Goal: Check status: Check status

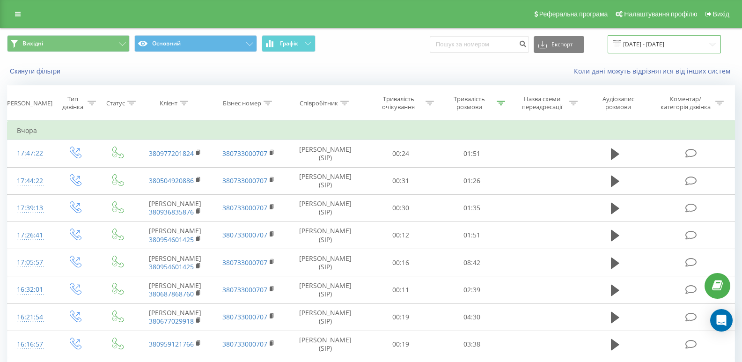
click at [688, 44] on input "[DATE] - [DATE]" at bounding box center [664, 44] width 113 height 18
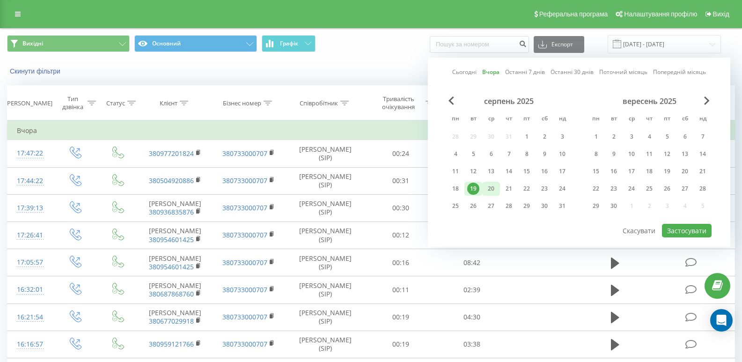
click at [495, 185] on div "20" at bounding box center [491, 189] width 12 height 12
click at [683, 224] on button "Застосувати" at bounding box center [687, 231] width 50 height 14
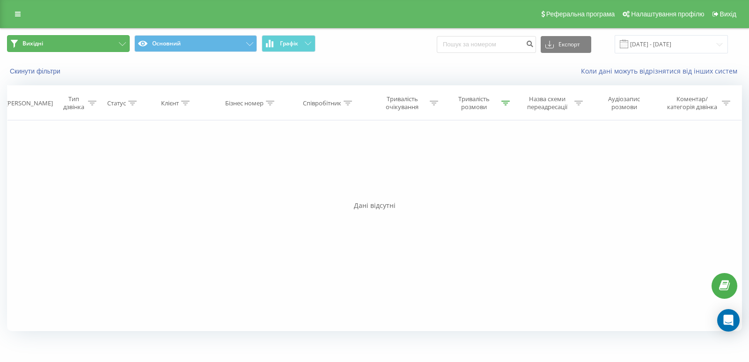
click at [60, 43] on button "Вихідні" at bounding box center [68, 43] width 123 height 17
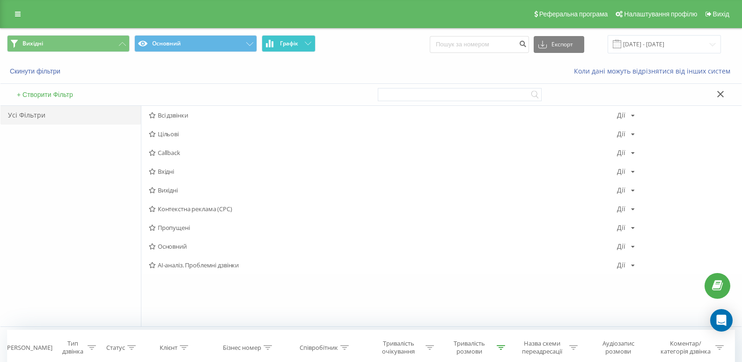
click at [274, 44] on button "Графік" at bounding box center [289, 43] width 54 height 17
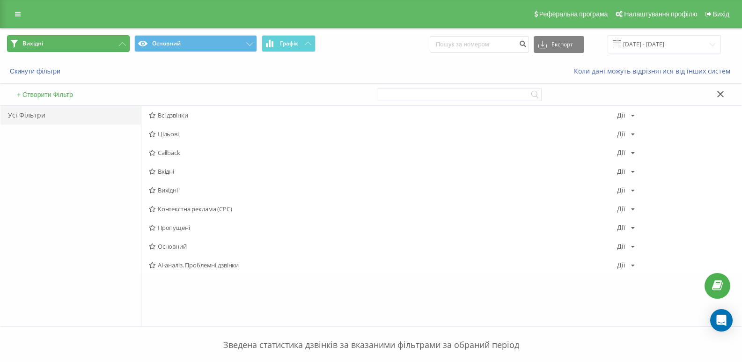
click at [52, 40] on button "Вихідні" at bounding box center [68, 43] width 123 height 17
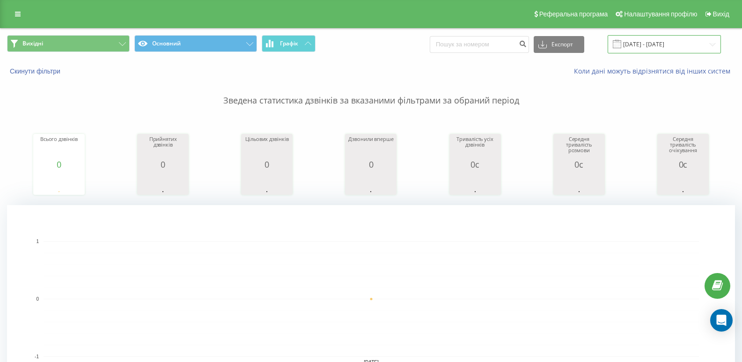
click at [635, 47] on input "[DATE] - [DATE]" at bounding box center [664, 44] width 113 height 18
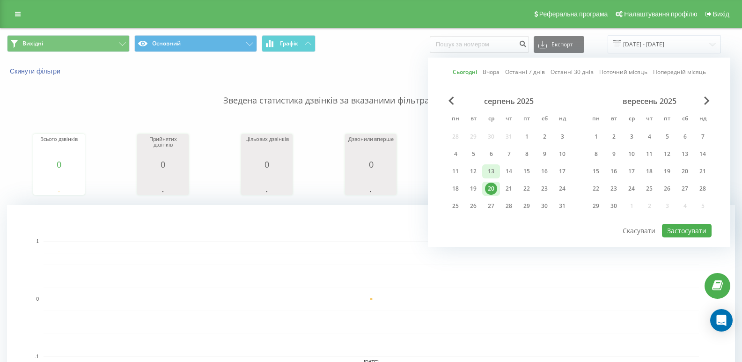
click at [489, 171] on div "13" at bounding box center [491, 171] width 12 height 12
click at [492, 188] on div "20" at bounding box center [491, 189] width 12 height 12
click at [675, 233] on button "Застосувати" at bounding box center [687, 231] width 50 height 14
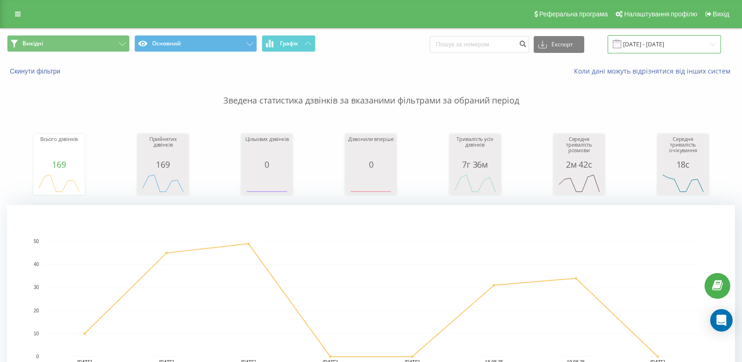
click at [704, 44] on input "[DATE] - [DATE]" at bounding box center [664, 44] width 113 height 18
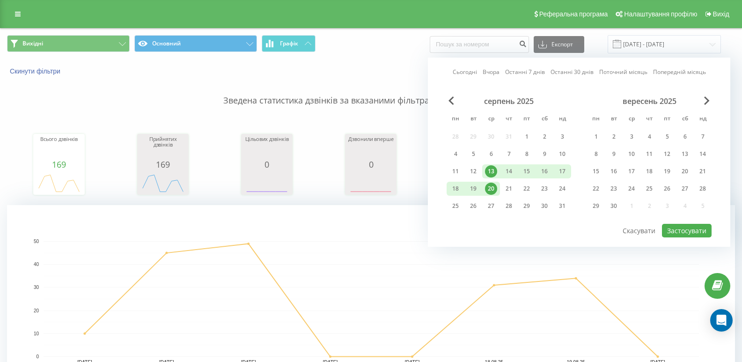
click at [490, 184] on div "20" at bounding box center [491, 189] width 12 height 12
click at [681, 230] on button "Застосувати" at bounding box center [687, 231] width 50 height 14
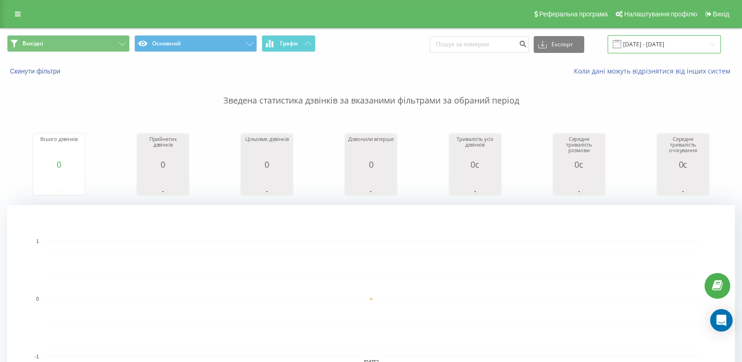
click at [657, 45] on input "[DATE] - [DATE]" at bounding box center [664, 44] width 113 height 18
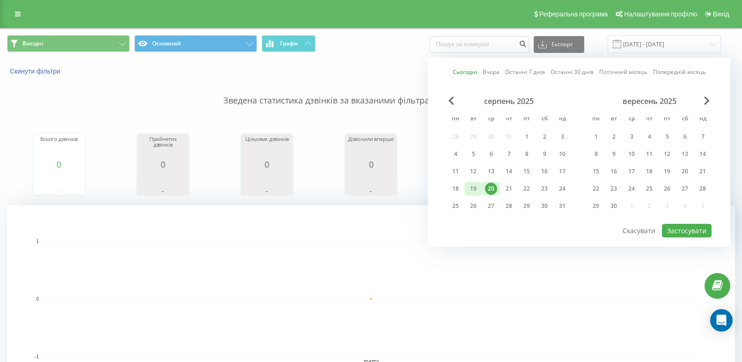
click at [477, 190] on div "19" at bounding box center [473, 189] width 12 height 12
click at [687, 231] on button "Застосувати" at bounding box center [687, 231] width 50 height 14
type input "[DATE] - [DATE]"
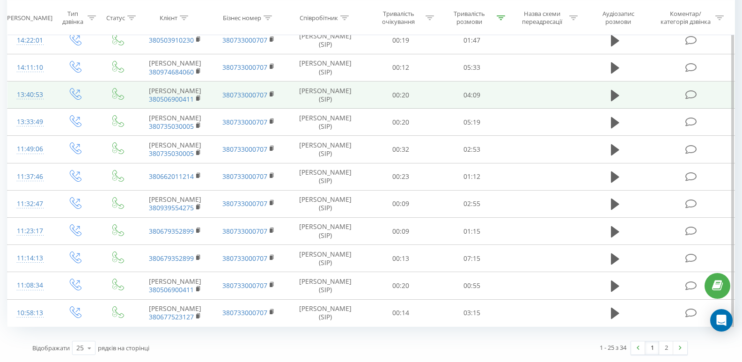
scroll to position [890, 0]
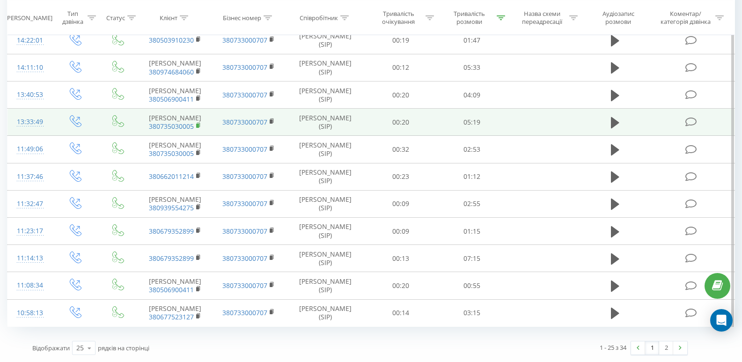
click at [196, 129] on icon at bounding box center [198, 125] width 5 height 7
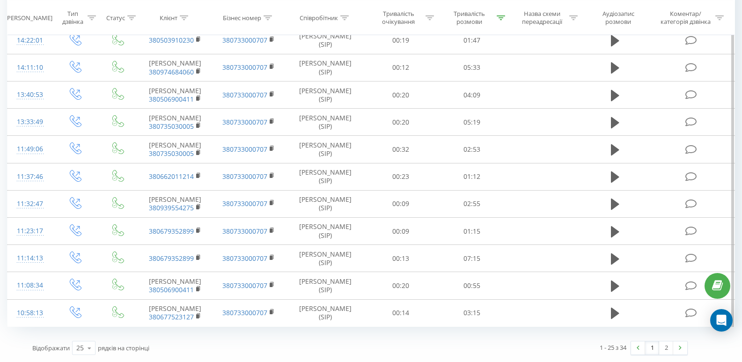
scroll to position [796, 0]
